Goal: Task Accomplishment & Management: Use online tool/utility

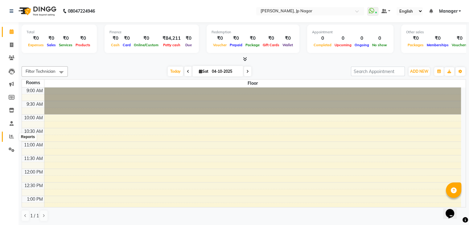
click at [12, 139] on span at bounding box center [11, 136] width 11 height 7
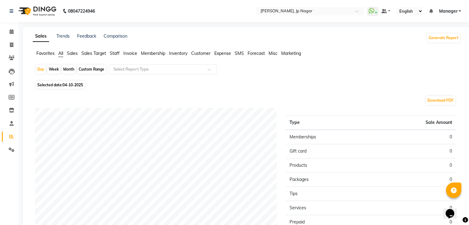
click at [70, 68] on div "Month" at bounding box center [69, 69] width 14 height 9
select select "10"
select select "2025"
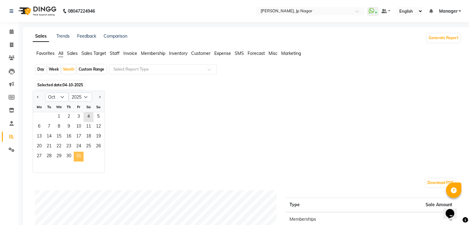
click at [79, 154] on span "31" at bounding box center [79, 157] width 10 height 10
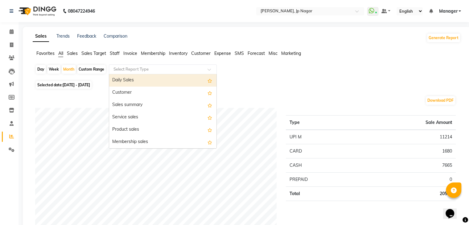
click at [209, 69] on span at bounding box center [211, 71] width 8 height 6
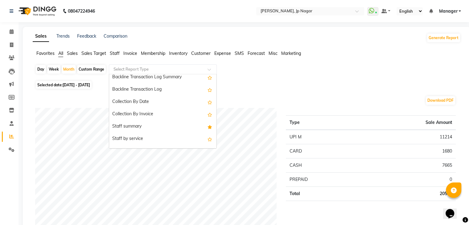
scroll to position [193, 0]
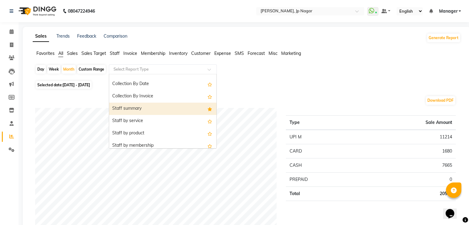
click at [183, 111] on div "Staff summary" at bounding box center [162, 109] width 107 height 12
select select "full_report"
select select "pdf"
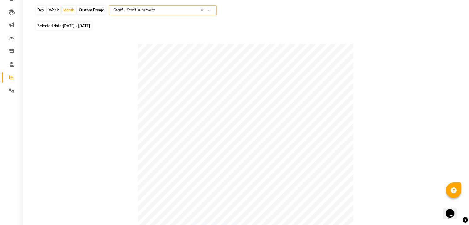
scroll to position [1, 0]
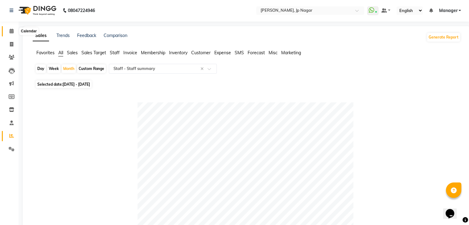
click at [10, 30] on icon at bounding box center [12, 31] width 4 height 5
